Goal: Connect with others

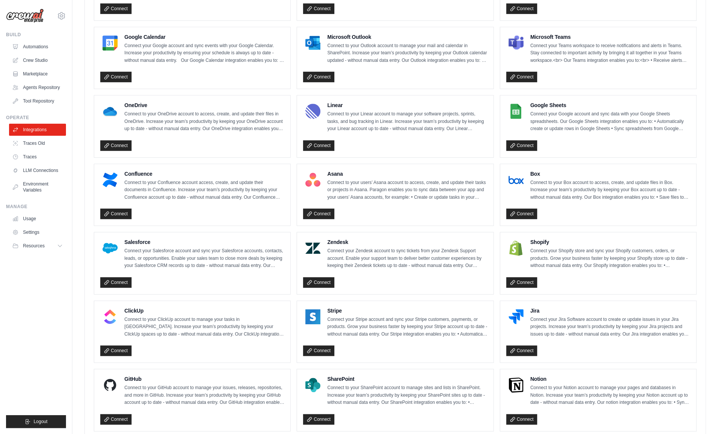
scroll to position [357, 0]
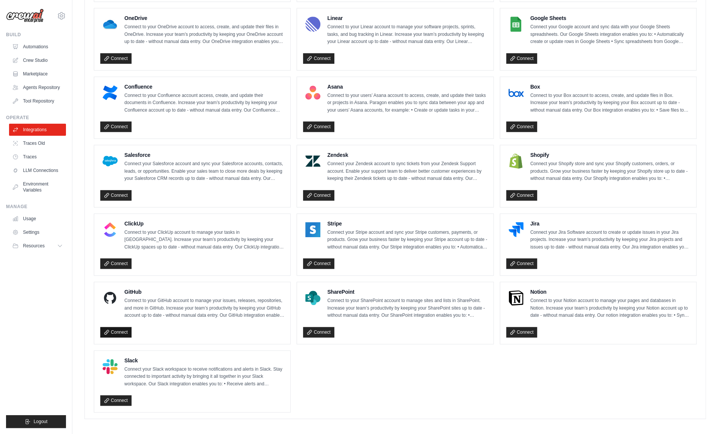
click at [120, 327] on link "Connect" at bounding box center [115, 332] width 31 height 11
click at [116, 329] on link "Connect" at bounding box center [115, 332] width 31 height 11
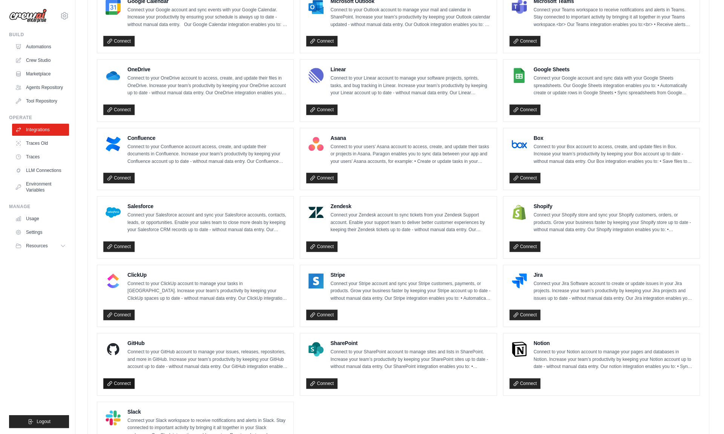
scroll to position [306, 0]
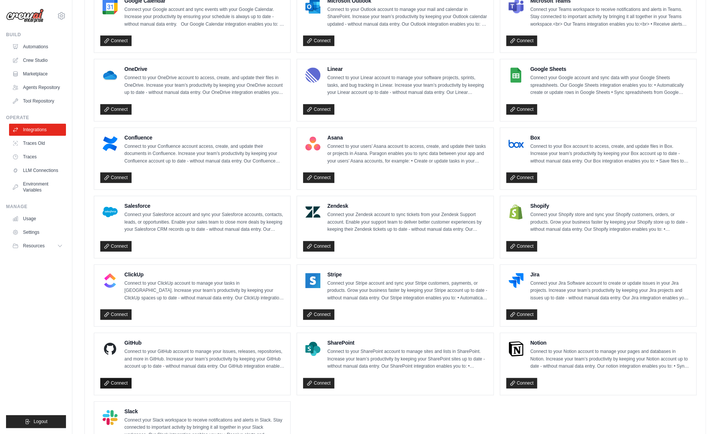
click at [122, 378] on link "Connect" at bounding box center [115, 383] width 31 height 11
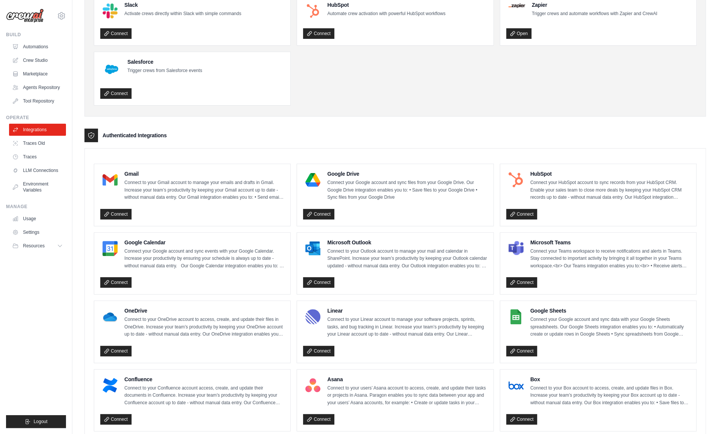
scroll to position [65, 0]
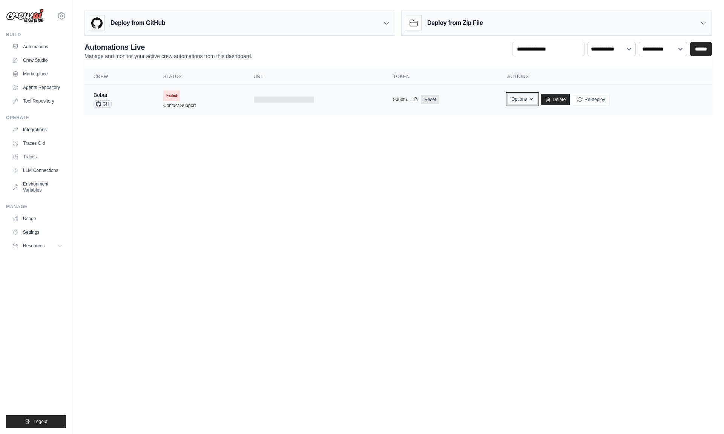
click at [519, 97] on button "Options" at bounding box center [522, 98] width 31 height 11
click at [327, 142] on body "fdtd3d@gmail.com Settings Build Automations" at bounding box center [362, 217] width 724 height 434
click at [350, 249] on body "fdtd3d@gmail.com Settings Build Automations" at bounding box center [362, 217] width 724 height 434
